Goal: Information Seeking & Learning: Learn about a topic

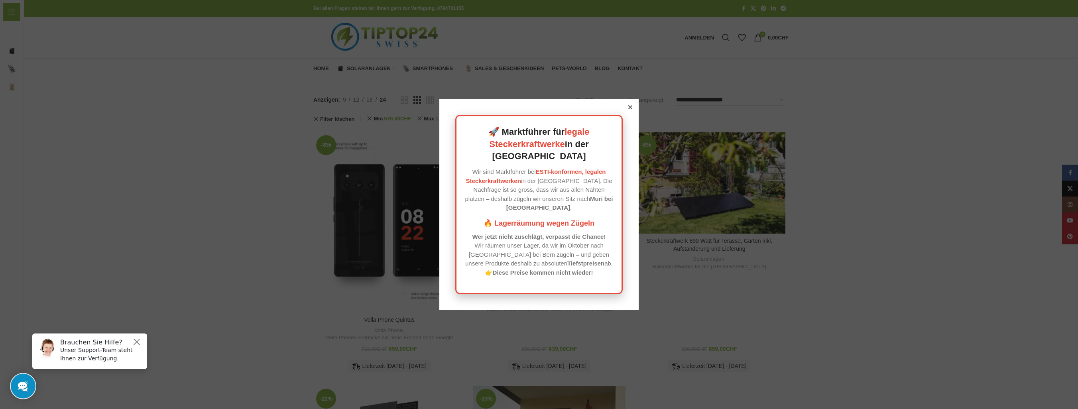
click at [628, 109] on icon at bounding box center [630, 107] width 4 height 4
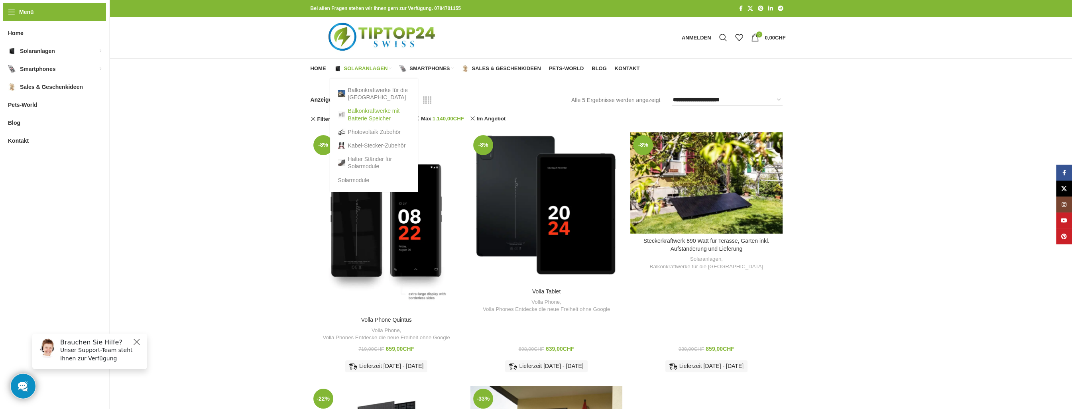
click at [361, 112] on link "Balkonkraftwerke mit Batterie Speicher" at bounding box center [374, 114] width 72 height 21
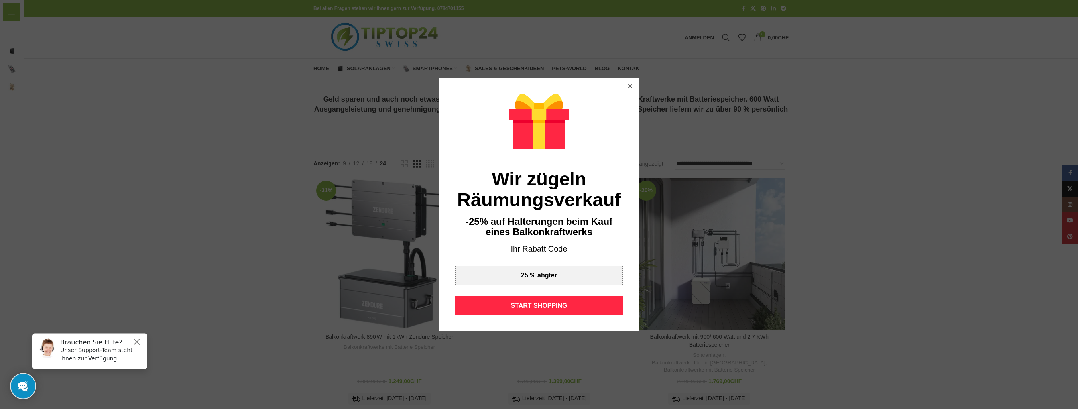
click at [628, 87] on icon at bounding box center [630, 86] width 4 height 4
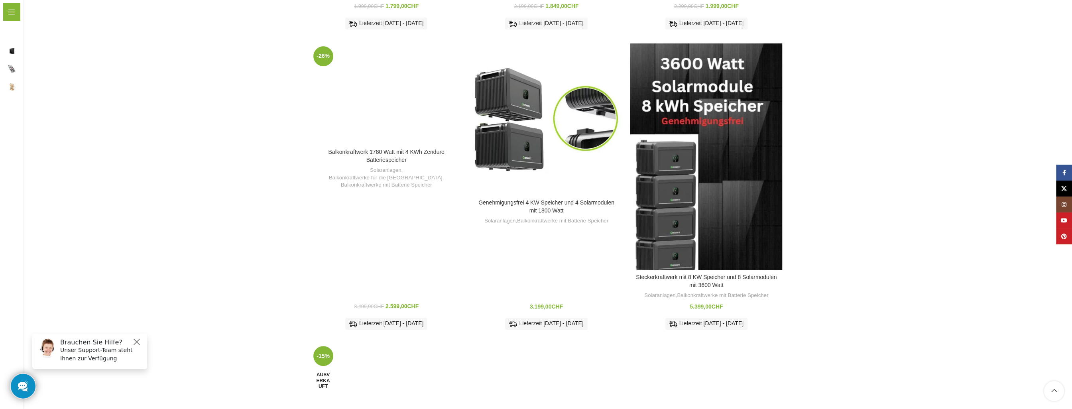
scroll to position [558, 0]
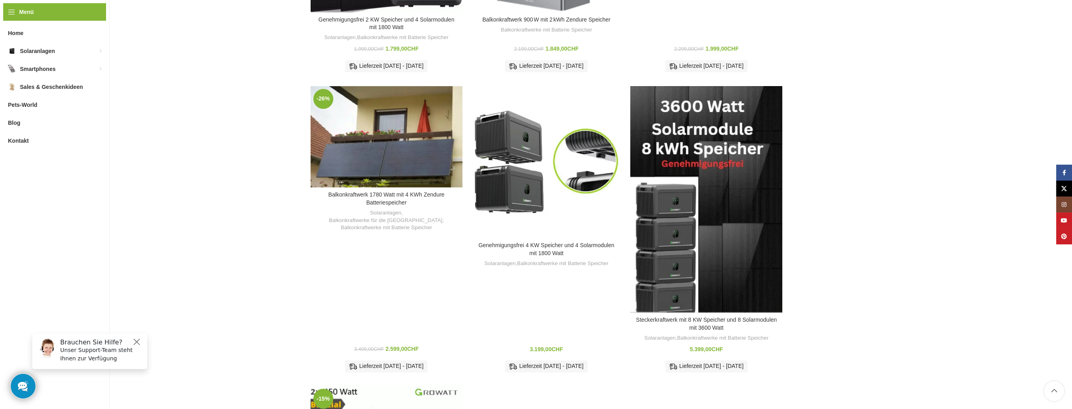
click at [710, 214] on div "Zum Vergleich hinzufügen" at bounding box center [706, 199] width 152 height 227
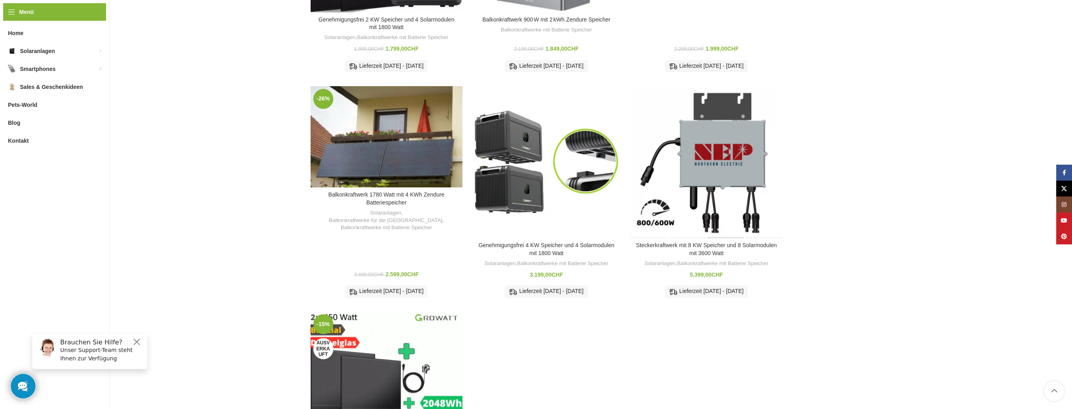
click at [711, 216] on div "Steckerkraftwerk mit 8 KW Speicher und 8 Solarmodulen mit 3600 Watt" at bounding box center [725, 162] width 38 height 152
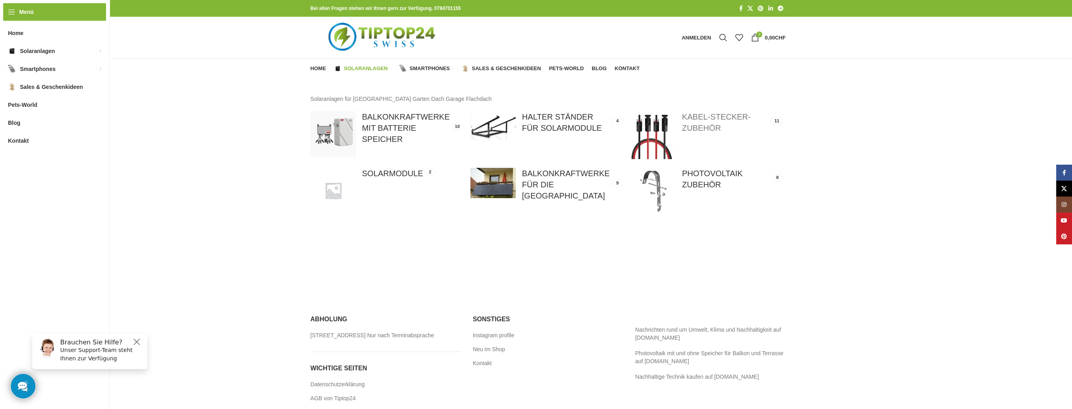
click at [707, 117] on link at bounding box center [706, 135] width 152 height 48
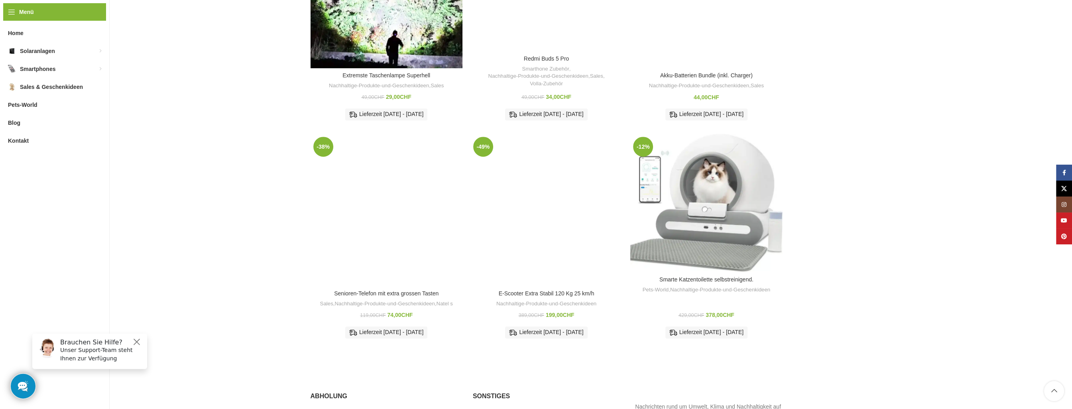
scroll to position [1004, 0]
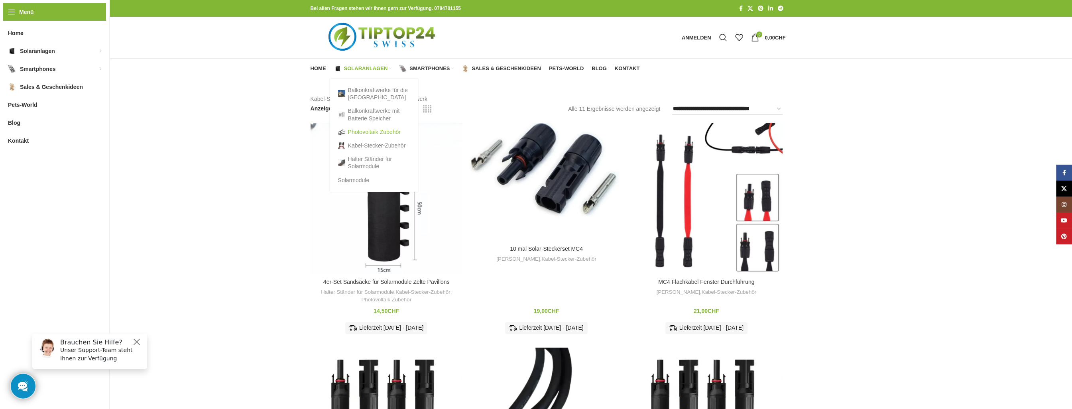
click at [358, 132] on link "Photovoltaik Zubehör" at bounding box center [374, 132] width 72 height 14
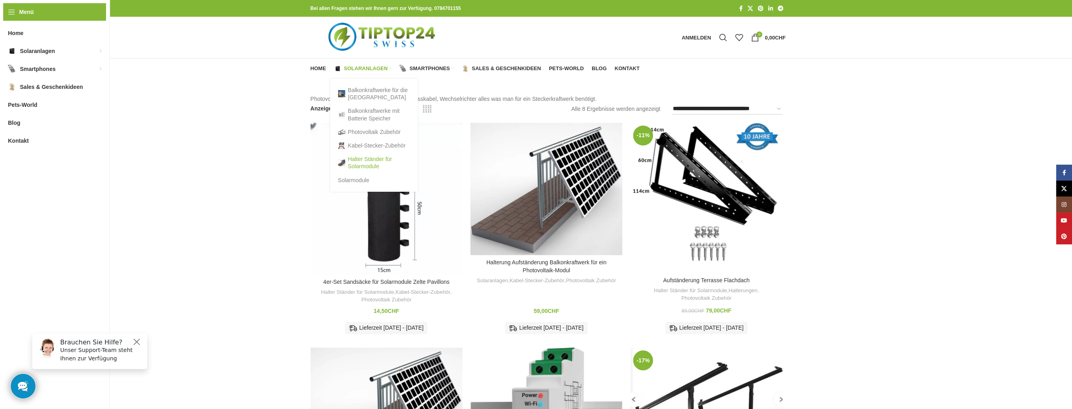
click at [368, 162] on link "Halter Ständer für Solarmodule" at bounding box center [374, 162] width 72 height 21
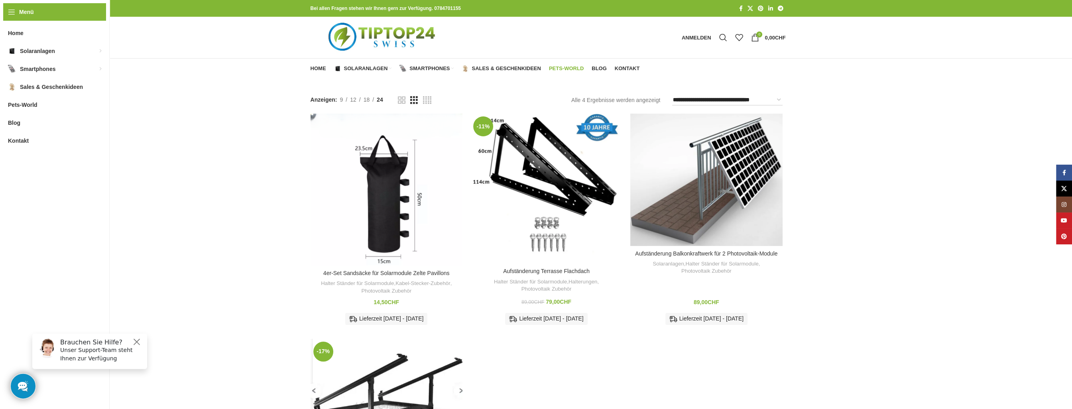
click at [572, 67] on span "Pets-World" at bounding box center [566, 68] width 35 height 6
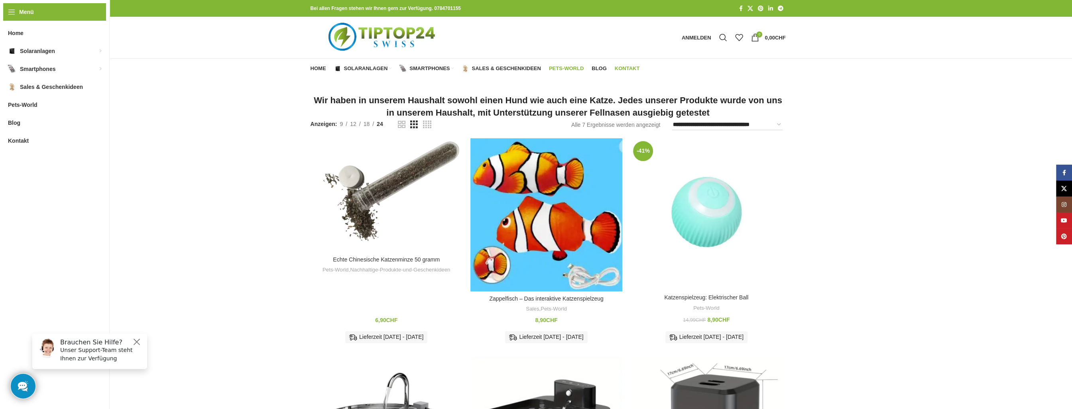
click at [622, 67] on span "Kontakt" at bounding box center [627, 68] width 25 height 6
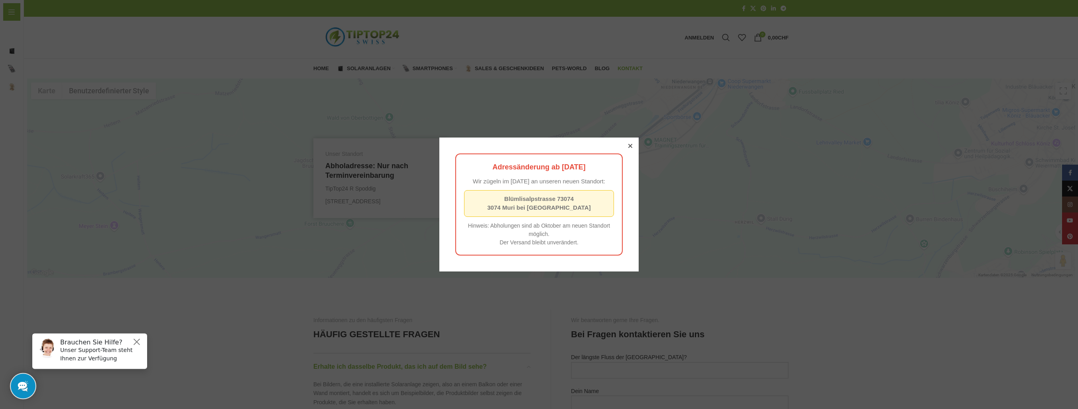
click at [627, 143] on div at bounding box center [630, 145] width 7 height 7
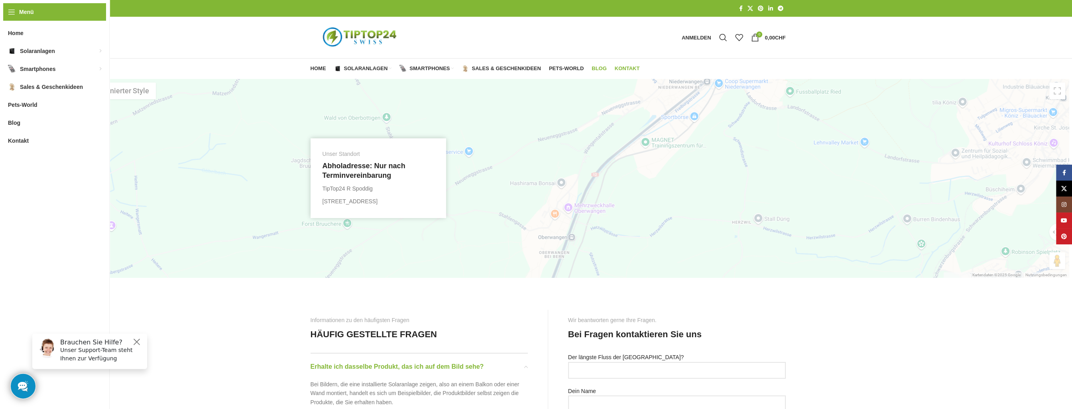
click at [598, 66] on span "Blog" at bounding box center [599, 68] width 15 height 6
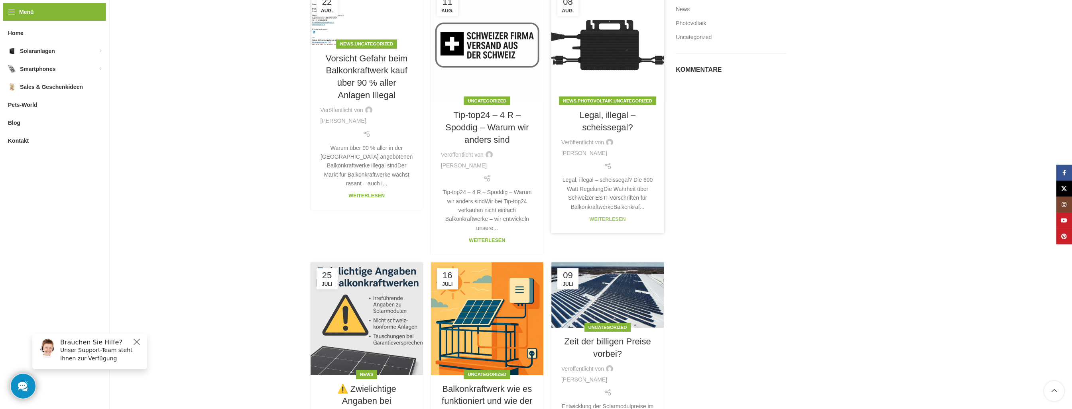
scroll to position [120, 0]
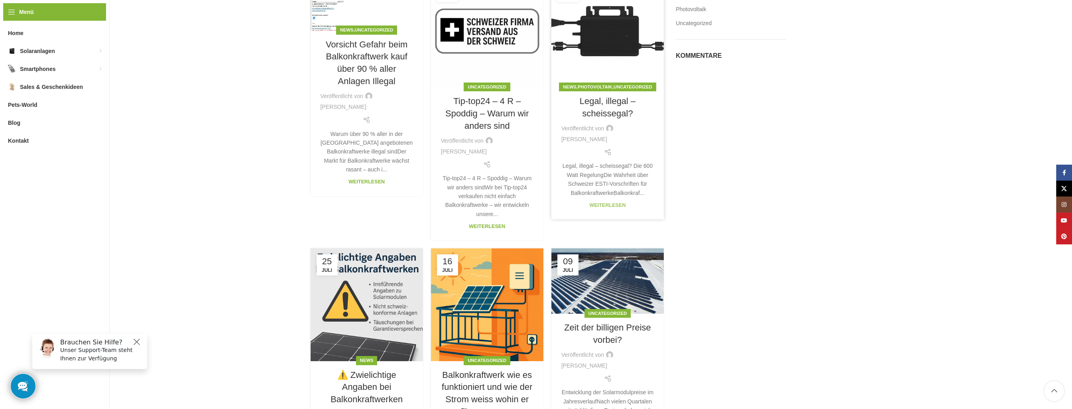
click at [612, 205] on link "Weiterlesen" at bounding box center [607, 206] width 36 height 6
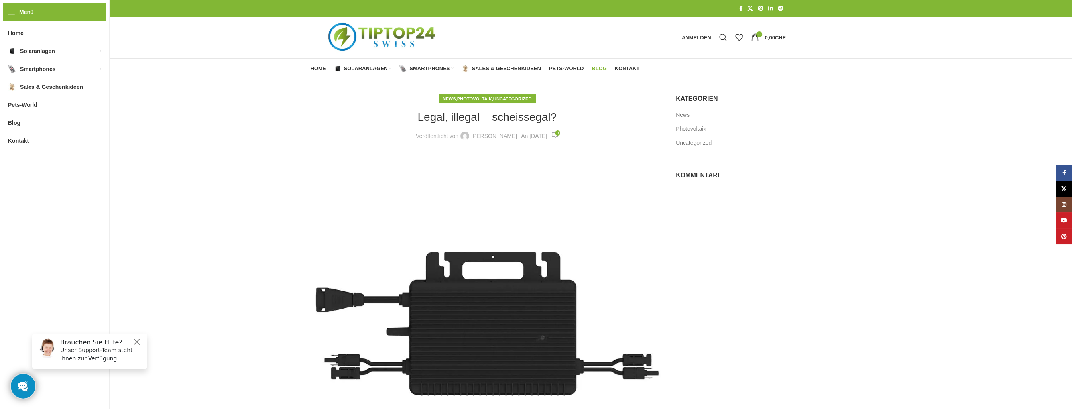
click at [600, 67] on span "Blog" at bounding box center [599, 68] width 15 height 6
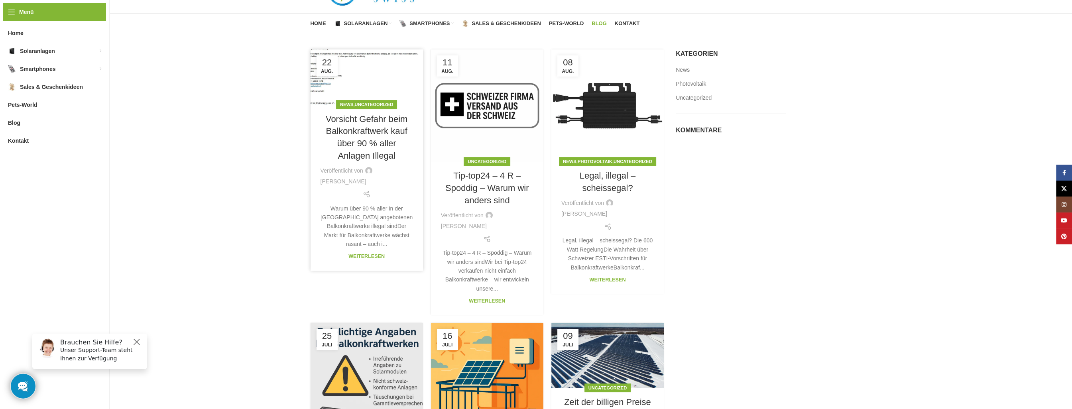
scroll to position [40, 0]
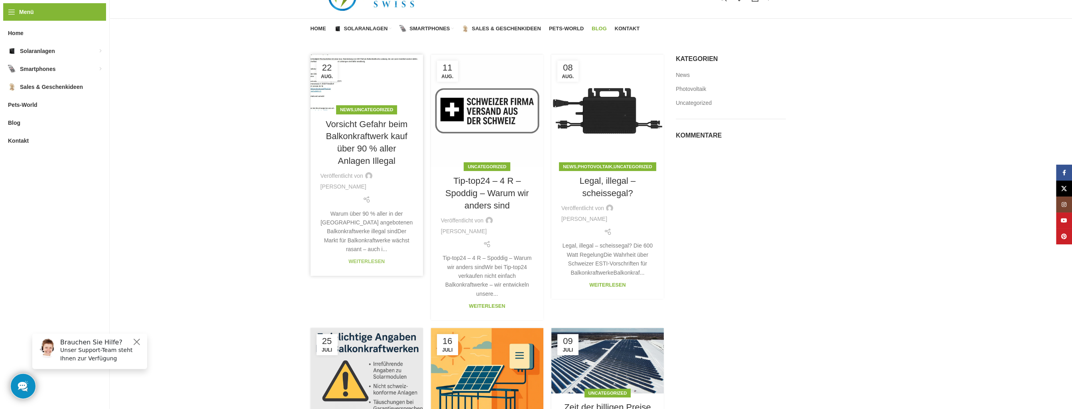
click at [366, 262] on link "Weiterlesen" at bounding box center [366, 262] width 36 height 6
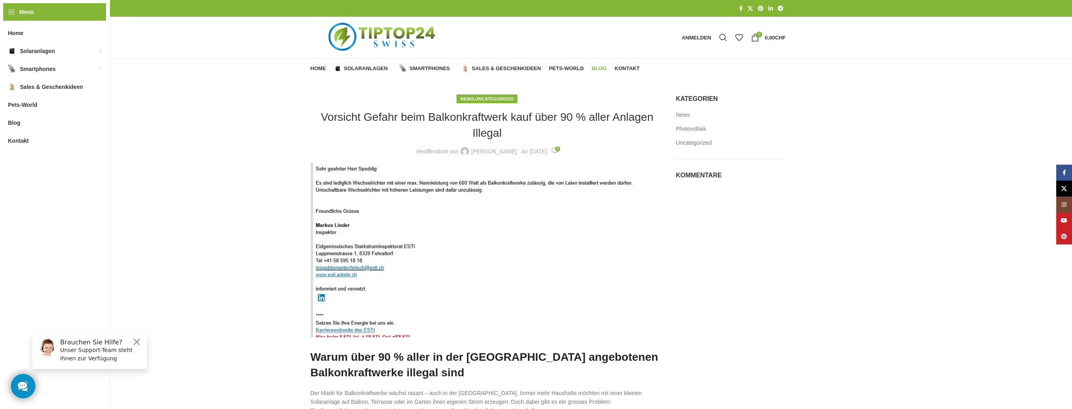
click at [594, 68] on span "Blog" at bounding box center [599, 68] width 15 height 6
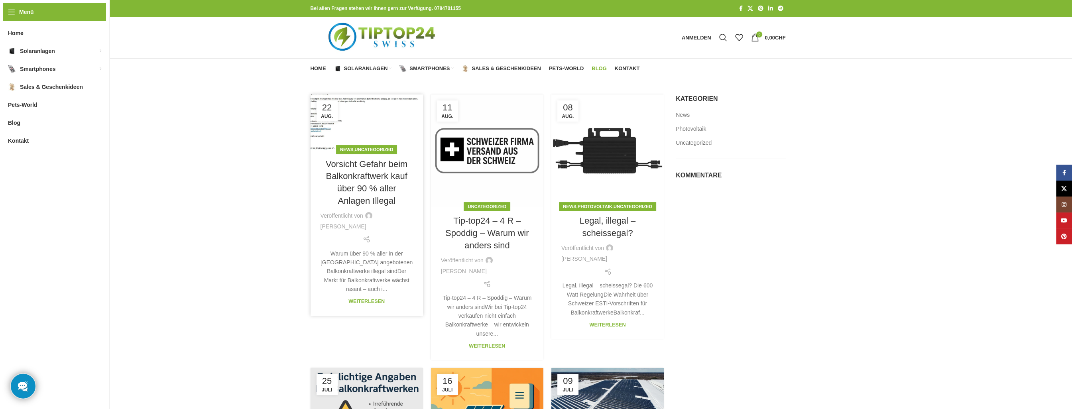
scroll to position [80, 0]
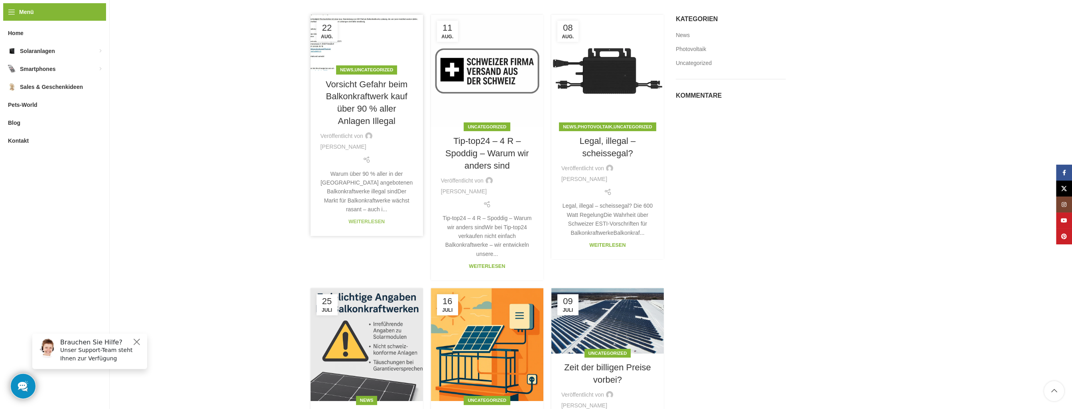
drag, startPoint x: 359, startPoint y: 218, endPoint x: 353, endPoint y: 224, distance: 8.5
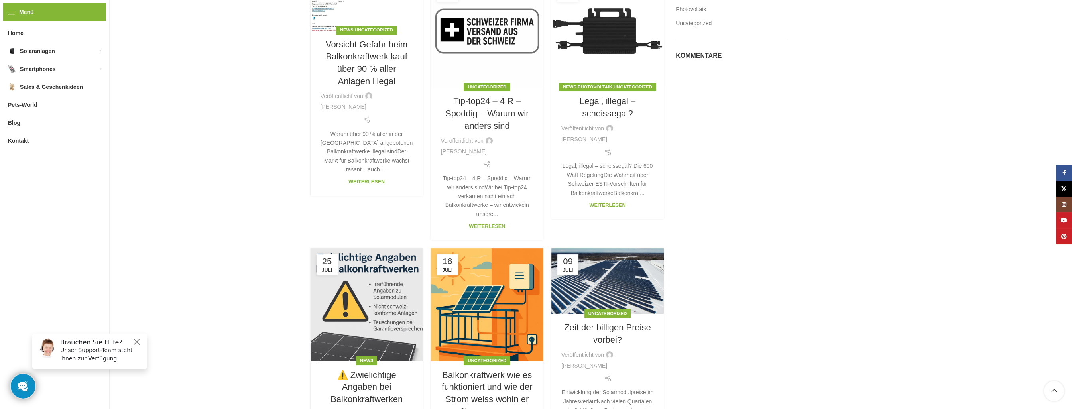
scroll to position [0, 0]
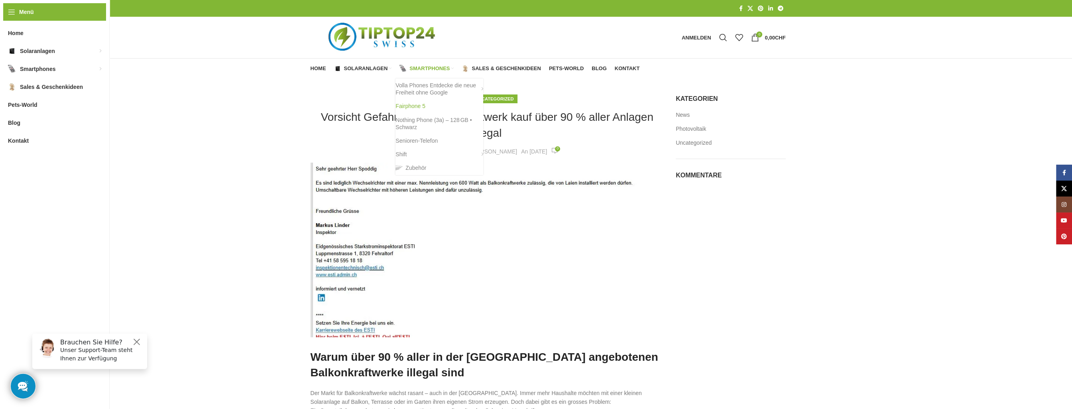
click at [403, 107] on link "Fairphone 5" at bounding box center [439, 106] width 88 height 14
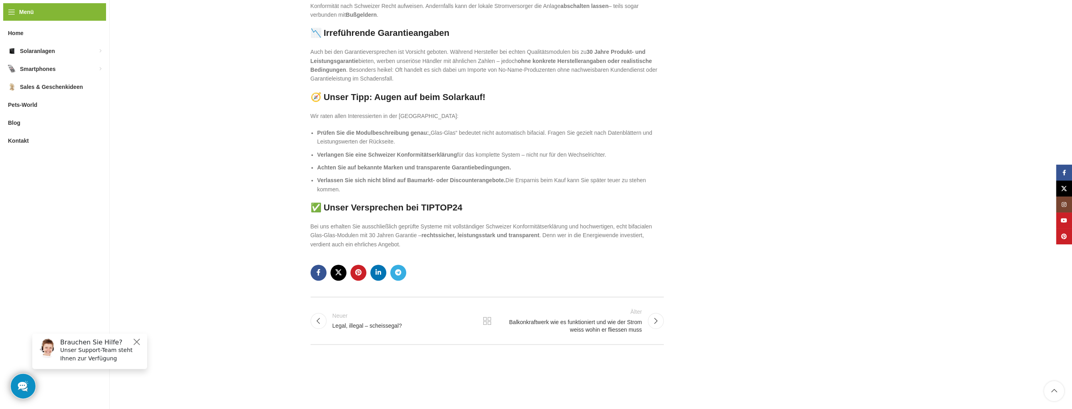
scroll to position [730, 0]
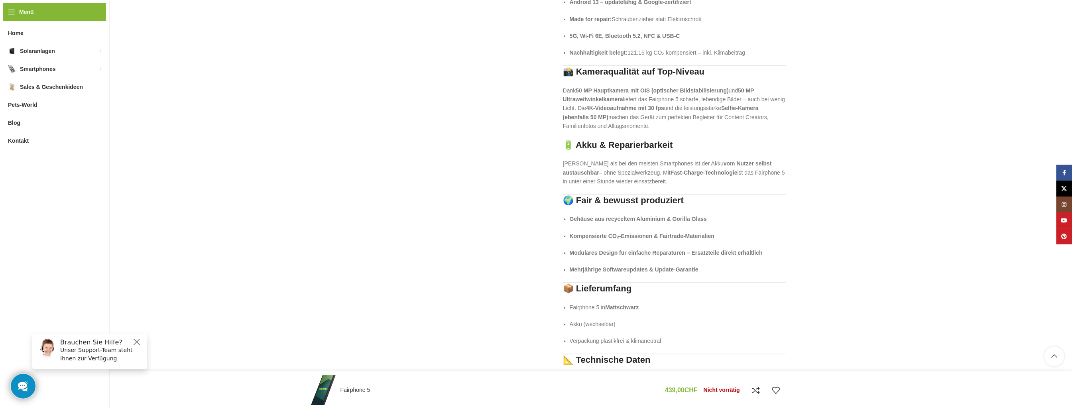
scroll to position [718, 0]
